Goal: Task Accomplishment & Management: Manage account settings

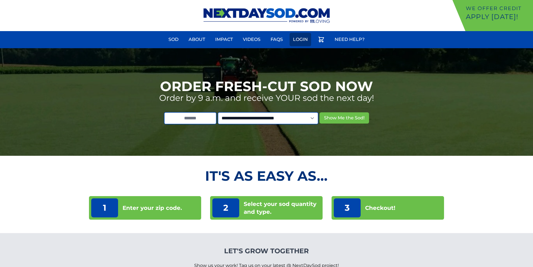
click at [302, 41] on link "Login" at bounding box center [301, 39] width 22 height 13
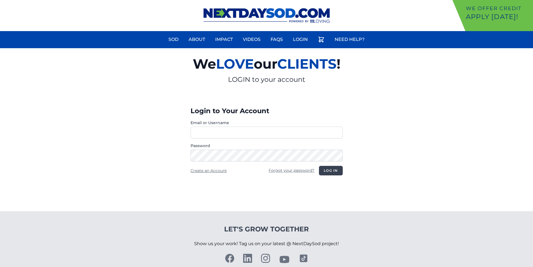
type input "**********"
click at [322, 170] on button "Log in" at bounding box center [331, 171] width 24 height 10
